Goal: Task Accomplishment & Management: Manage account settings

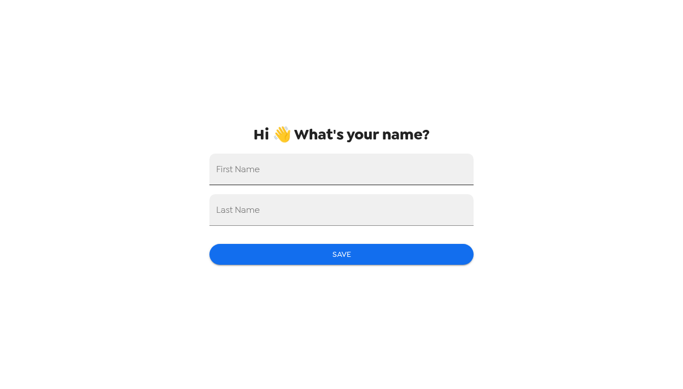
click at [368, 163] on input "First Name" at bounding box center [341, 170] width 264 height 32
type input "Ariana"
type input "[PERSON_NAME]"
click at [439, 261] on button "Save" at bounding box center [341, 254] width 264 height 21
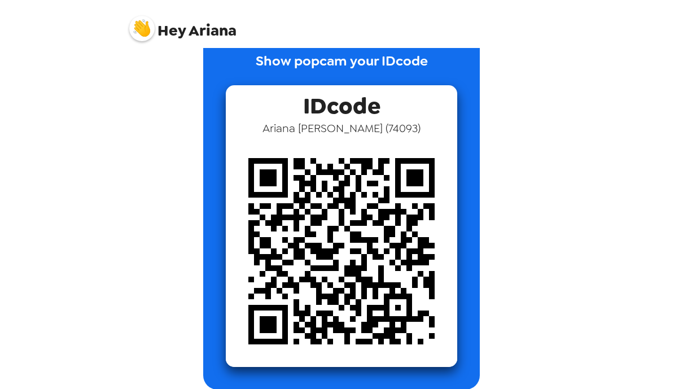
scroll to position [30, 0]
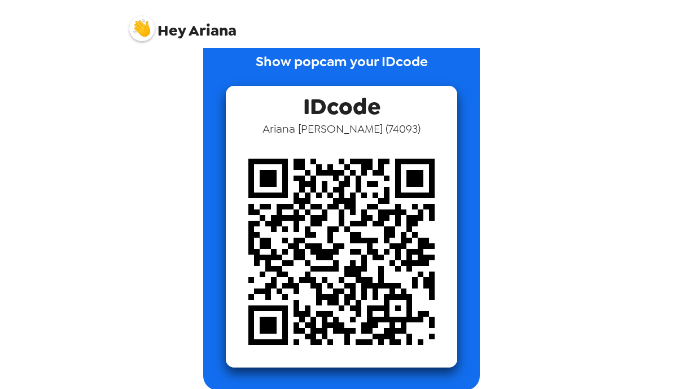
click at [144, 354] on div "Show popcam your IDcode IDcode [PERSON_NAME] ( 74093 )" at bounding box center [341, 212] width 429 height 356
click at [113, 323] on div "Hey [PERSON_NAME] Show popcam your IDcode IDcode [PERSON_NAME] ( 74093 )" at bounding box center [341, 194] width 683 height 389
click at [361, 269] on img at bounding box center [342, 252] width 232 height 232
